Goal: Information Seeking & Learning: Learn about a topic

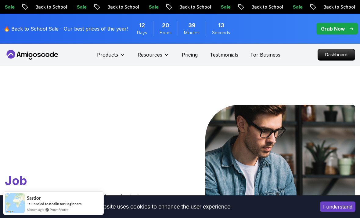
click at [338, 206] on button "I understand" at bounding box center [337, 206] width 35 height 10
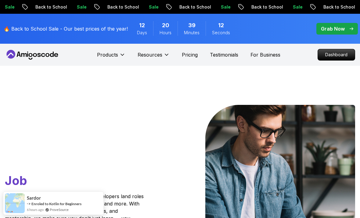
click at [342, 58] on p "Dashboard" at bounding box center [336, 54] width 37 height 11
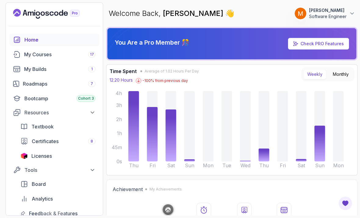
click at [20, 59] on link "My Courses 17" at bounding box center [54, 54] width 90 height 12
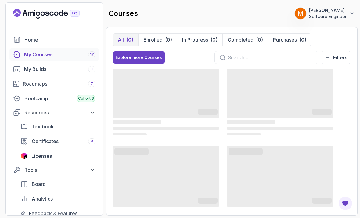
scroll to position [13, 0]
click at [206, 41] on p "In Progress" at bounding box center [195, 39] width 26 height 7
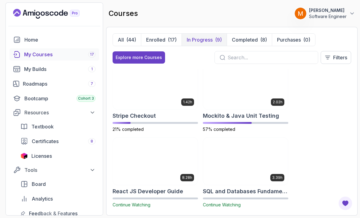
scroll to position [158, 0]
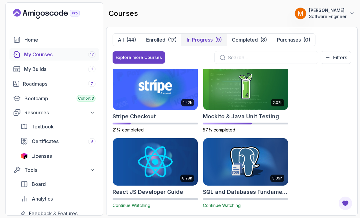
click at [205, 109] on img at bounding box center [245, 86] width 85 height 48
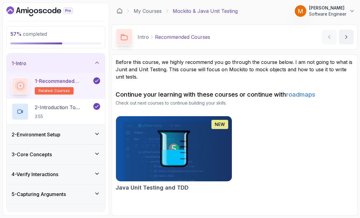
click at [24, 60] on h3 "1 - Intro" at bounding box center [19, 63] width 15 height 7
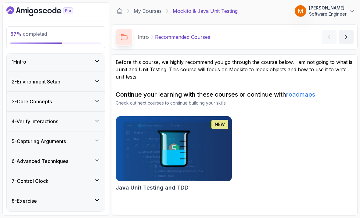
scroll to position [1, 0]
click at [23, 141] on h3 "5 - Capturing Arguments" at bounding box center [39, 141] width 54 height 7
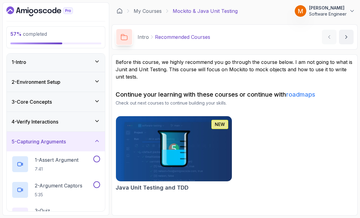
click at [22, 125] on h3 "4 - Verify Interactions" at bounding box center [35, 121] width 47 height 7
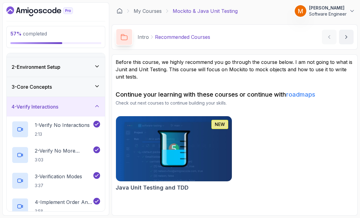
click at [26, 87] on h3 "3 - Core Concepts" at bounding box center [32, 86] width 40 height 7
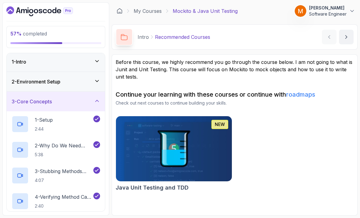
click at [22, 102] on h3 "3 - Core Concepts" at bounding box center [32, 101] width 40 height 7
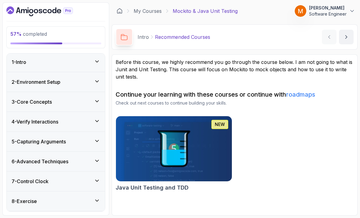
click at [24, 142] on h3 "5 - Capturing Arguments" at bounding box center [39, 141] width 54 height 7
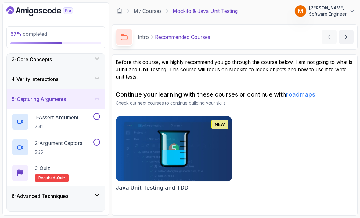
scroll to position [45, 0]
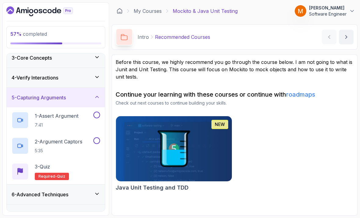
click at [46, 122] on p "7:41" at bounding box center [57, 125] width 44 height 6
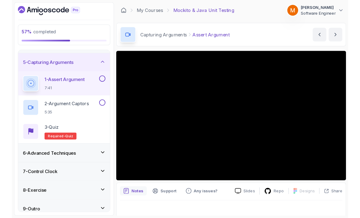
scroll to position [65, 0]
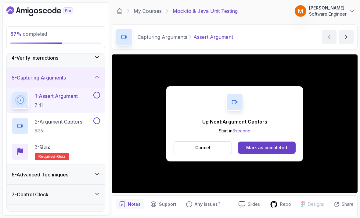
click at [97, 94] on button at bounding box center [96, 95] width 7 height 7
click at [59, 118] on p "2 - Argument Captors" at bounding box center [59, 121] width 48 height 7
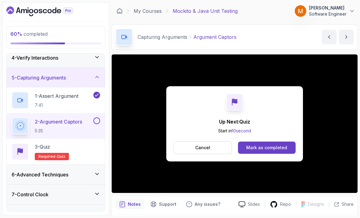
click at [96, 118] on button at bounding box center [96, 120] width 7 height 7
click at [80, 158] on div "3 - Quiz Required- quiz" at bounding box center [56, 151] width 89 height 17
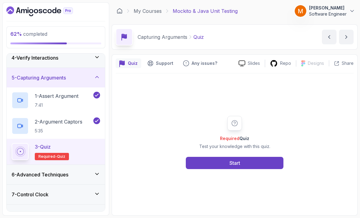
click at [197, 169] on button "Start" at bounding box center [235, 163] width 98 height 12
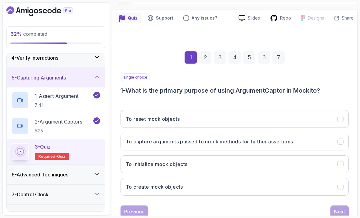
scroll to position [45, 0]
click at [247, 143] on h3 "To capture arguments passed to mock methods for further assertions" at bounding box center [209, 141] width 167 height 7
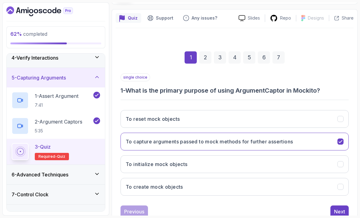
click at [346, 212] on button "Next" at bounding box center [340, 211] width 18 height 12
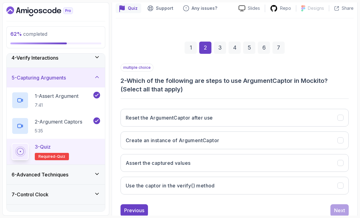
scroll to position [54, 0]
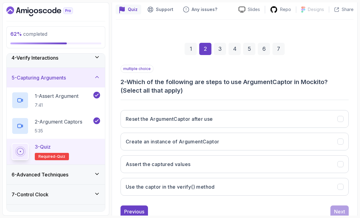
click at [305, 145] on button "Create an instance of ArgumentCaptor" at bounding box center [235, 141] width 228 height 18
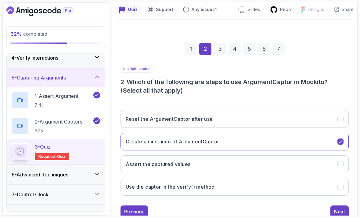
click at [285, 189] on button "Use the captor in the verify() method" at bounding box center [235, 187] width 228 height 18
click at [338, 213] on div "Next" at bounding box center [339, 211] width 11 height 7
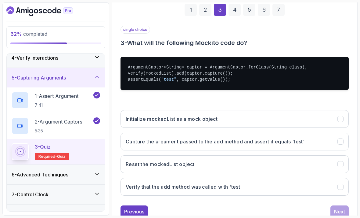
click at [128, 212] on div "Previous" at bounding box center [134, 211] width 20 height 7
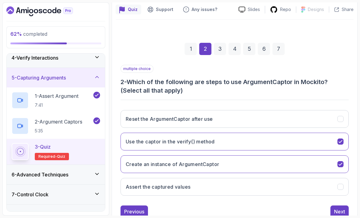
click at [209, 186] on button "Assert the captured values" at bounding box center [235, 187] width 228 height 18
click at [338, 213] on div "Next" at bounding box center [339, 211] width 11 height 7
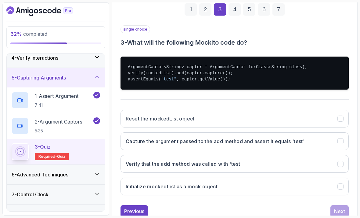
scroll to position [93, 0]
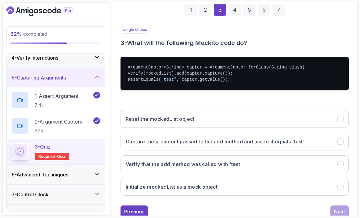
click at [146, 144] on h3 "Capture the argument passed to the add method and assert it equals 'test'" at bounding box center [215, 141] width 179 height 7
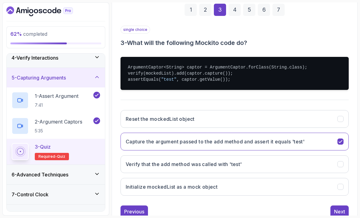
click at [341, 208] on div "Next" at bounding box center [339, 211] width 11 height 7
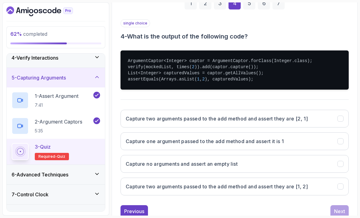
scroll to position [99, 0]
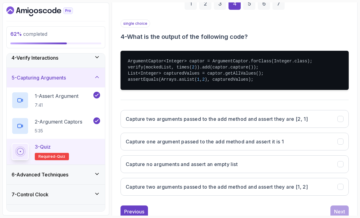
click at [239, 182] on button "Capture two arguments passed to the add method and assert they are [1, 2]" at bounding box center [235, 187] width 228 height 18
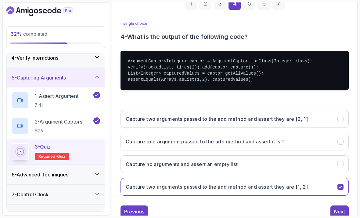
click at [334, 210] on button "Next" at bounding box center [340, 211] width 18 height 12
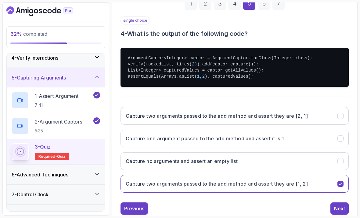
scroll to position [93, 0]
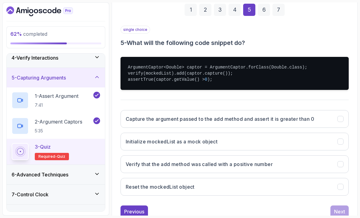
click at [254, 117] on h3 "Capture the argument passed to the add method and assert it is greater than 0" at bounding box center [220, 118] width 189 height 7
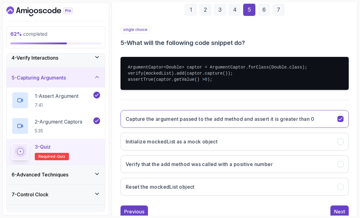
click at [338, 214] on div "Next" at bounding box center [339, 211] width 11 height 7
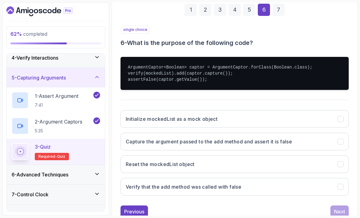
click at [270, 145] on button "Capture the argument passed to the add method and assert it is false" at bounding box center [235, 141] width 228 height 18
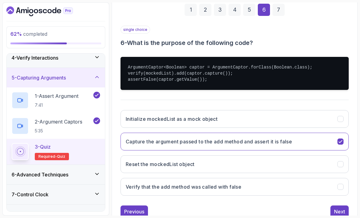
click at [336, 214] on div "Next" at bounding box center [339, 211] width 11 height 7
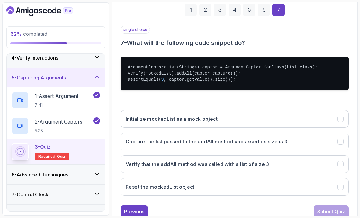
click at [257, 146] on button "Capture the list passed to the addAll method and assert its size is 3" at bounding box center [235, 141] width 228 height 18
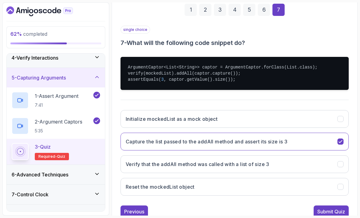
click at [324, 214] on div "Submit Quiz" at bounding box center [331, 211] width 28 height 7
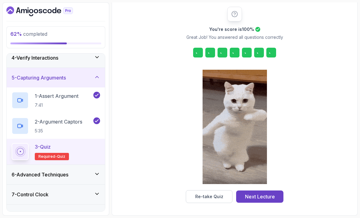
scroll to position [56, 0]
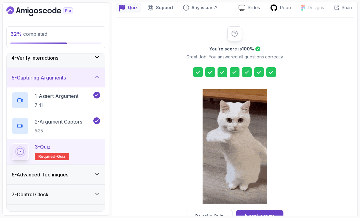
click at [270, 215] on div "Next Lecture" at bounding box center [260, 215] width 30 height 7
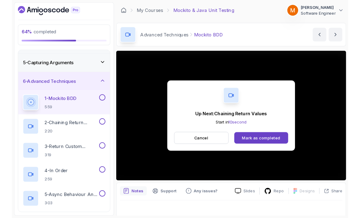
scroll to position [4, 0]
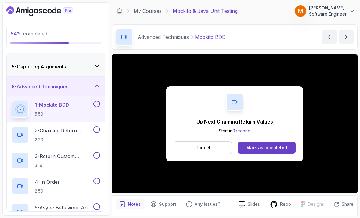
click at [99, 100] on button at bounding box center [96, 103] width 7 height 7
click at [49, 129] on p "2 - Chaining Return Values" at bounding box center [63, 130] width 57 height 7
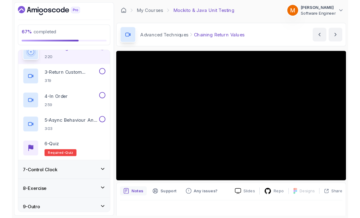
scroll to position [142, 0]
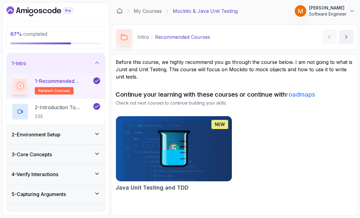
click at [40, 65] on div "1 - Intro" at bounding box center [56, 63] width 89 height 7
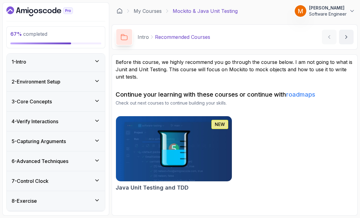
scroll to position [1, 0]
click at [42, 162] on h3 "6 - Advanced Techniques" at bounding box center [40, 161] width 57 height 7
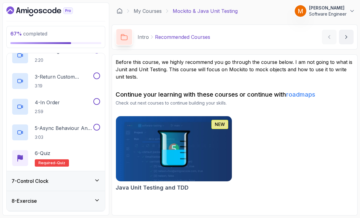
scroll to position [15, 0]
click at [43, 171] on div "7 - Control Clock" at bounding box center [56, 181] width 98 height 20
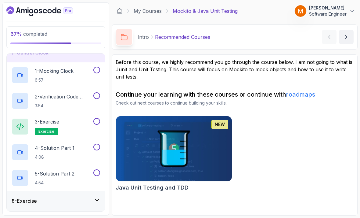
scroll to position [129, 0]
click at [44, 197] on div "8 - Exercise" at bounding box center [56, 200] width 89 height 7
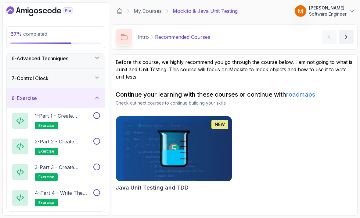
scroll to position [104, 0]
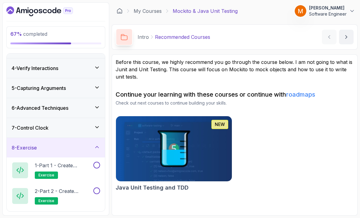
click at [21, 104] on h3 "6 - Advanced Techniques" at bounding box center [40, 107] width 57 height 7
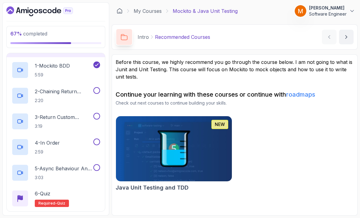
scroll to position [119, 0]
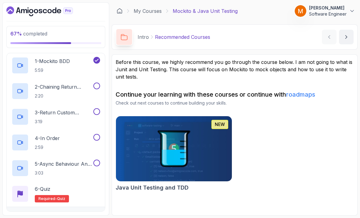
click at [50, 83] on p "2 - Chaining Return Values" at bounding box center [63, 86] width 57 height 7
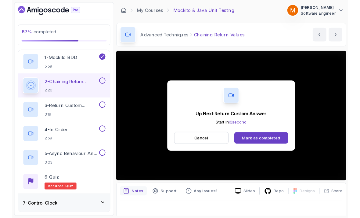
scroll to position [4, 0]
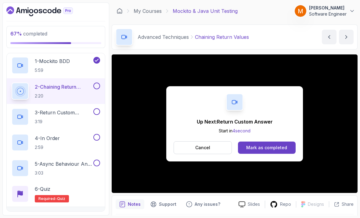
click at [95, 85] on div at bounding box center [96, 85] width 8 height 7
click at [99, 82] on button at bounding box center [96, 85] width 7 height 7
click at [55, 109] on p "3 - Return Custom Answer" at bounding box center [63, 112] width 57 height 7
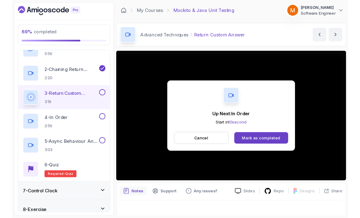
scroll to position [4, 0]
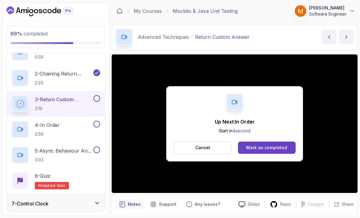
click at [96, 95] on button at bounding box center [96, 98] width 7 height 7
click at [67, 126] on div "4 - In Order 2:59" at bounding box center [52, 129] width 81 height 17
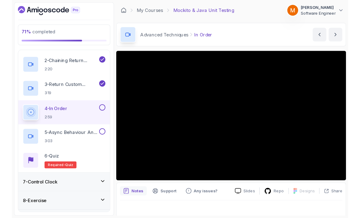
scroll to position [4, 0]
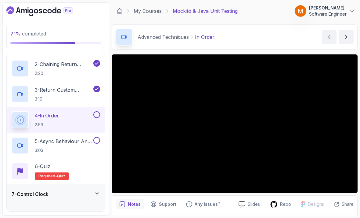
click at [97, 111] on button at bounding box center [96, 114] width 7 height 7
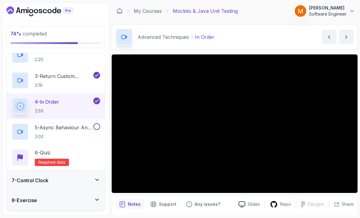
scroll to position [155, 0]
click at [54, 124] on p "5 - Async Behaviour And Timeout()" at bounding box center [63, 127] width 57 height 7
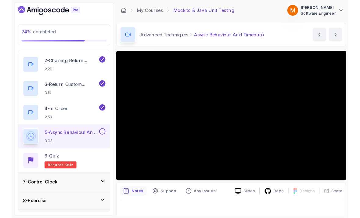
scroll to position [4, 0]
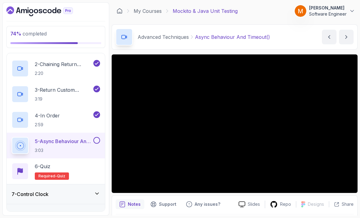
click at [95, 141] on button "5 - Async Behaviour And Timeout() 3:03" at bounding box center [56, 145] width 89 height 17
click at [99, 137] on button at bounding box center [96, 140] width 7 height 7
click at [86, 158] on div "6 - Quiz Required- quiz" at bounding box center [56, 171] width 98 height 26
click at [99, 173] on div "6 - Quiz Required- quiz" at bounding box center [56, 170] width 89 height 17
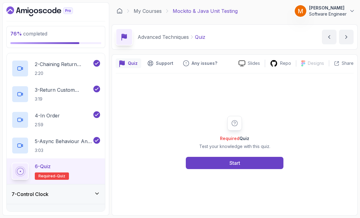
click at [191, 168] on button "Start" at bounding box center [235, 163] width 98 height 12
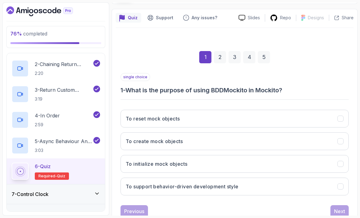
scroll to position [45, 0]
click at [258, 189] on button "To support behavior-driven development style" at bounding box center [235, 187] width 228 height 18
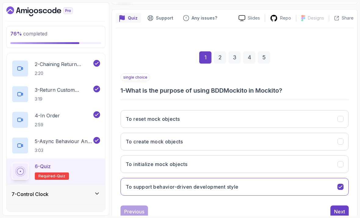
click at [337, 212] on button "Next" at bounding box center [340, 211] width 18 height 12
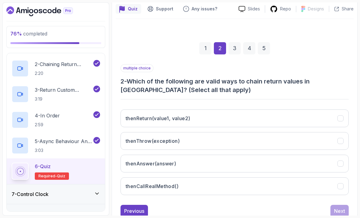
scroll to position [54, 0]
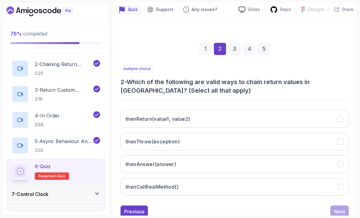
click at [296, 114] on button "thenReturn(value1, value2)" at bounding box center [235, 119] width 228 height 18
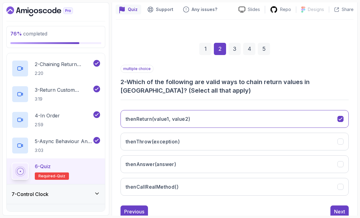
click at [298, 143] on button "thenThrow(exception)" at bounding box center [235, 141] width 228 height 18
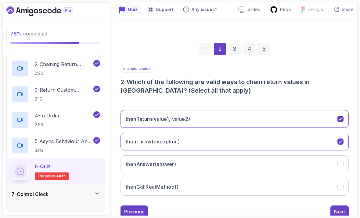
click at [288, 161] on button "thenAnswer(answer)" at bounding box center [235, 164] width 228 height 18
click at [335, 208] on div "Next" at bounding box center [339, 211] width 11 height 7
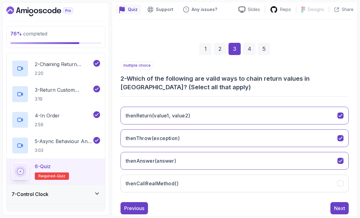
scroll to position [45, 0]
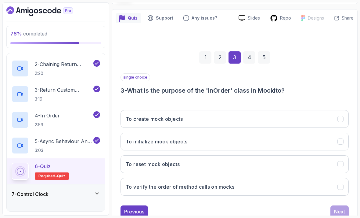
click at [279, 186] on button "To verify the order of method calls on mocks" at bounding box center [235, 187] width 228 height 18
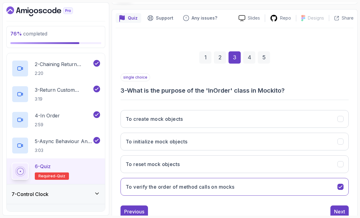
click at [339, 208] on div "Next" at bounding box center [339, 211] width 11 height 7
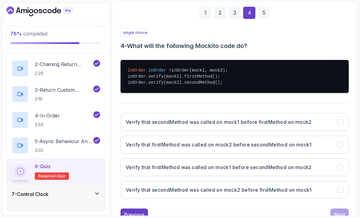
scroll to position [90, 0]
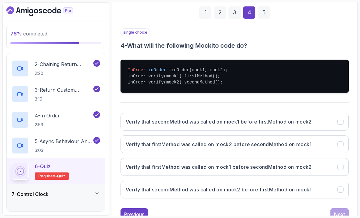
click at [298, 163] on h3 "Verify that firstMethod was called on mock1 before secondMethod on mock2" at bounding box center [219, 166] width 186 height 7
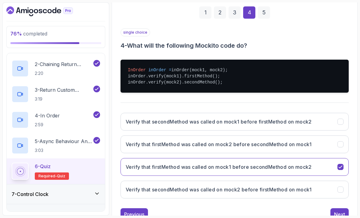
click at [336, 213] on button "Next" at bounding box center [340, 214] width 18 height 12
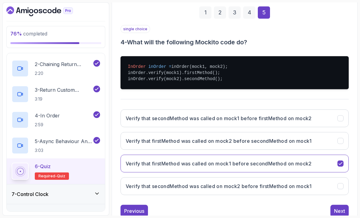
scroll to position [45, 0]
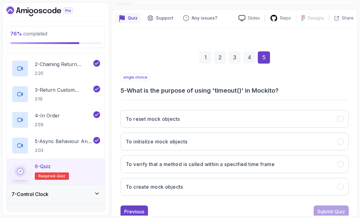
click at [294, 162] on button "To verify that a method is called within a specified time frame" at bounding box center [235, 164] width 228 height 18
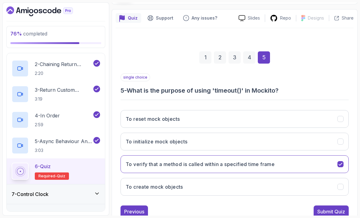
click at [327, 208] on div "Submit Quiz" at bounding box center [331, 211] width 28 height 7
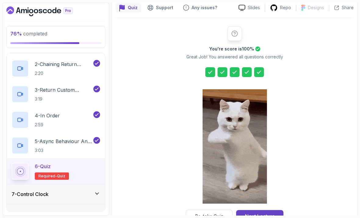
scroll to position [56, 0]
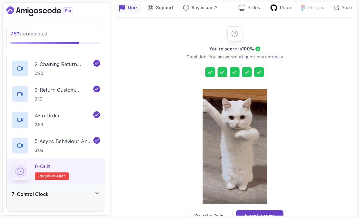
click at [265, 213] on div "Next Lecture" at bounding box center [260, 215] width 30 height 7
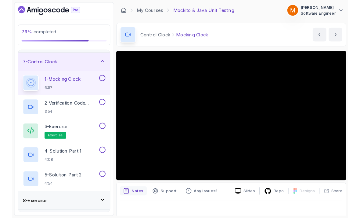
scroll to position [4, 0]
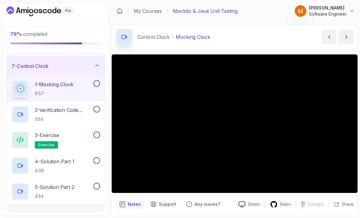
click at [98, 80] on button at bounding box center [96, 83] width 7 height 7
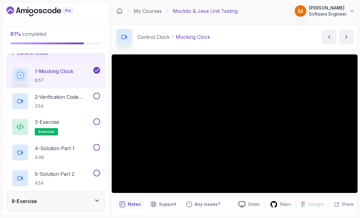
scroll to position [20, 0]
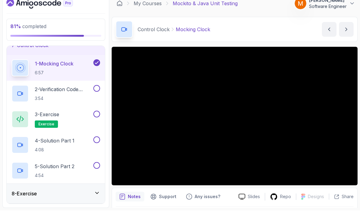
click at [74, 197] on div "8 - Exercise" at bounding box center [56, 200] width 89 height 7
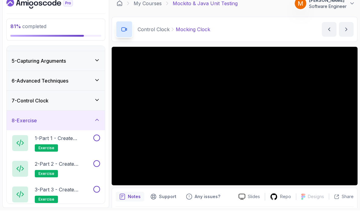
scroll to position [53, 0]
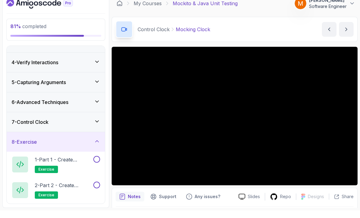
click at [67, 163] on p "1 - Part 1 - Create Product Record or Class" at bounding box center [63, 166] width 57 height 7
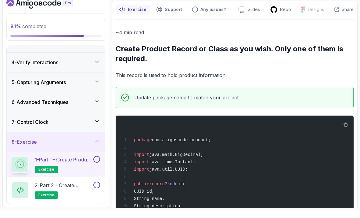
scroll to position [67, 0]
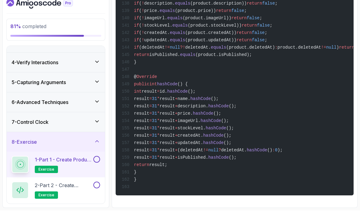
click at [94, 126] on icon at bounding box center [97, 129] width 6 height 6
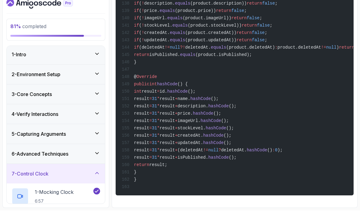
scroll to position [57, 0]
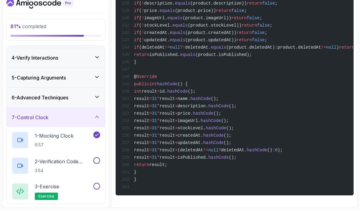
click at [72, 165] on p "2 - Verification Code Example" at bounding box center [63, 168] width 57 height 7
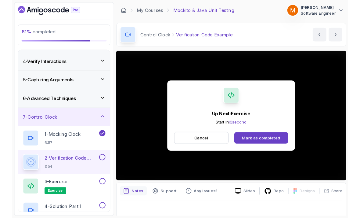
scroll to position [4, 0]
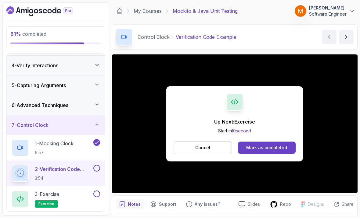
click at [194, 141] on button "Cancel" at bounding box center [203, 147] width 58 height 13
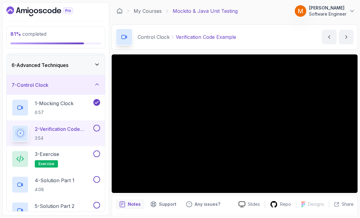
scroll to position [101, 0]
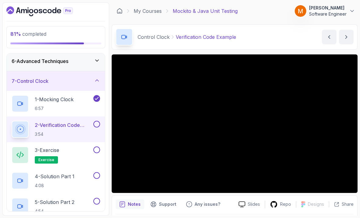
click at [98, 121] on button at bounding box center [96, 124] width 7 height 7
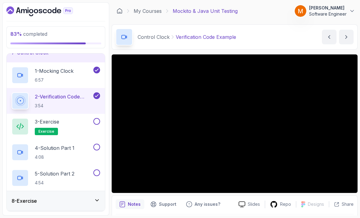
scroll to position [129, 0]
click at [80, 120] on div "3 - Exercise exercise" at bounding box center [52, 126] width 81 height 17
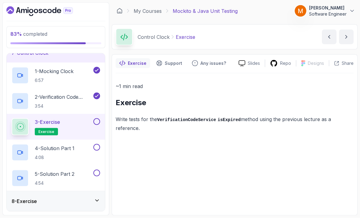
scroll to position [20, 0]
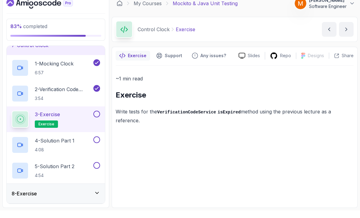
click at [97, 118] on button at bounding box center [96, 121] width 7 height 7
click at [88, 144] on div "4 - Solution Part 1 4:08" at bounding box center [52, 152] width 81 height 17
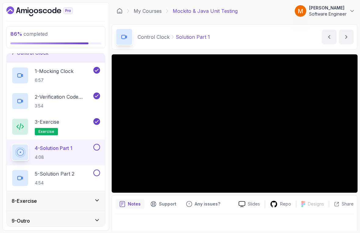
scroll to position [116, 0]
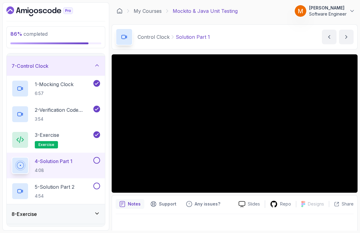
click at [14, 217] on html "86 % completed 1 - Intro 2 - Environment Setup 3 - Core Concepts 4 - Verify Int…" at bounding box center [180, 116] width 360 height 233
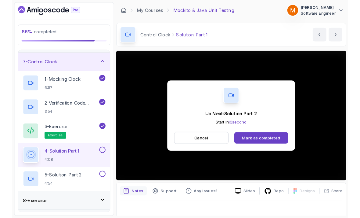
scroll to position [4, 0]
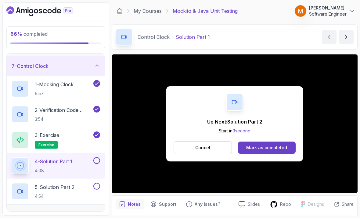
click at [97, 158] on button at bounding box center [96, 160] width 7 height 7
click at [73, 185] on p "5 - Solution Part 2" at bounding box center [55, 186] width 40 height 7
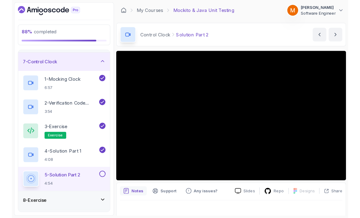
scroll to position [4, 0]
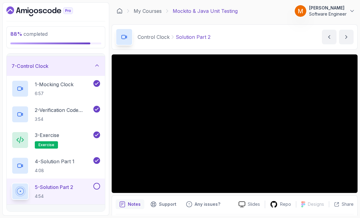
click at [98, 183] on button at bounding box center [96, 186] width 7 height 7
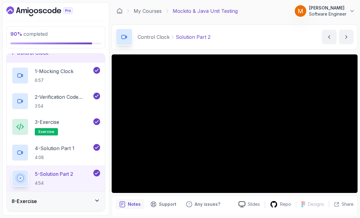
click at [61, 197] on div "8 - Exercise" at bounding box center [56, 200] width 89 height 7
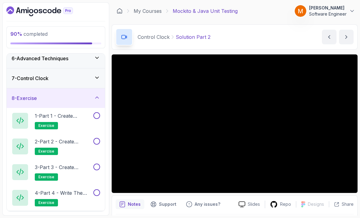
scroll to position [104, 0]
